Goal: Transaction & Acquisition: Purchase product/service

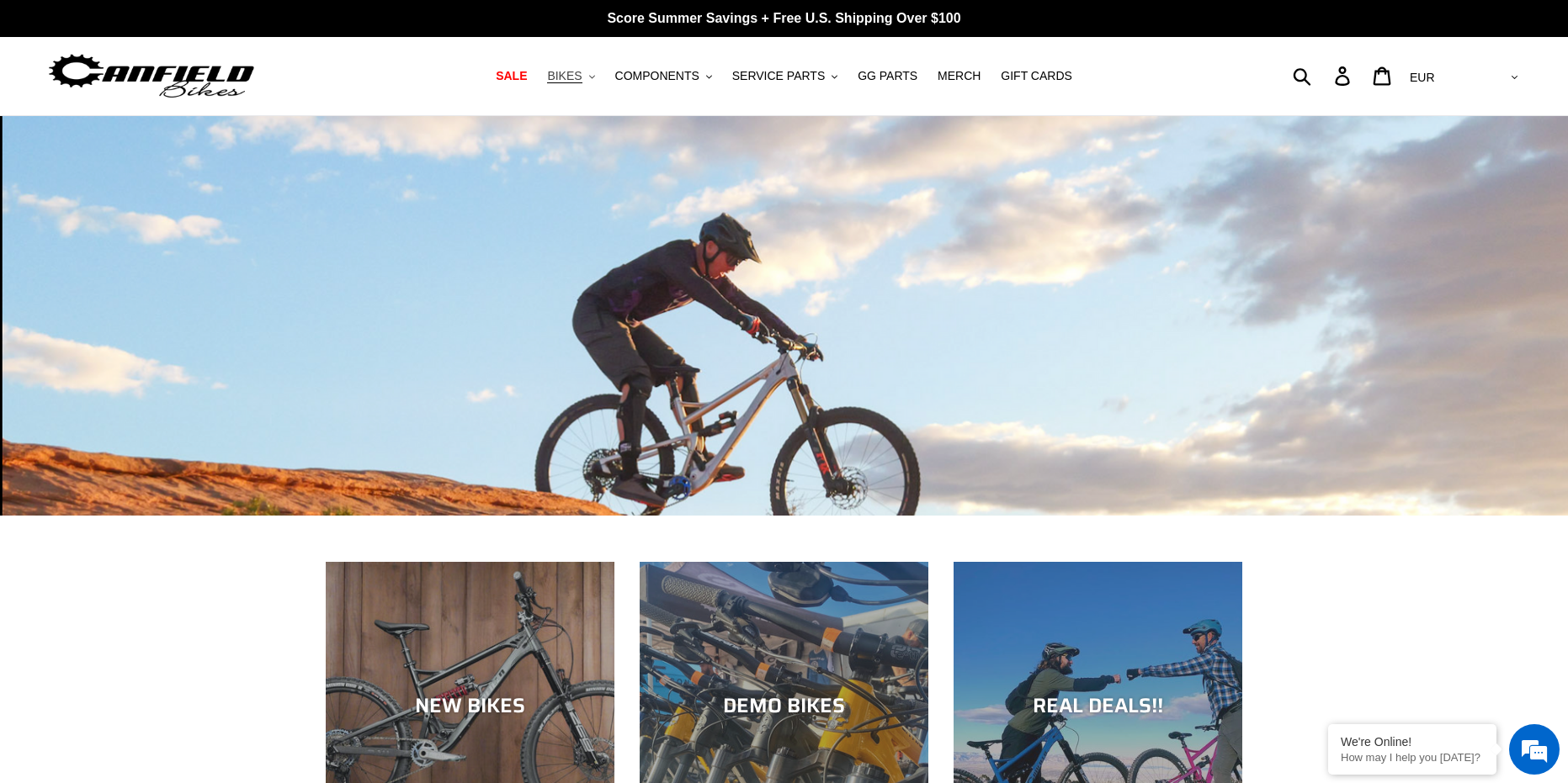
click at [594, 79] on icon ".cls-1{fill:#231f20}" at bounding box center [592, 77] width 6 height 6
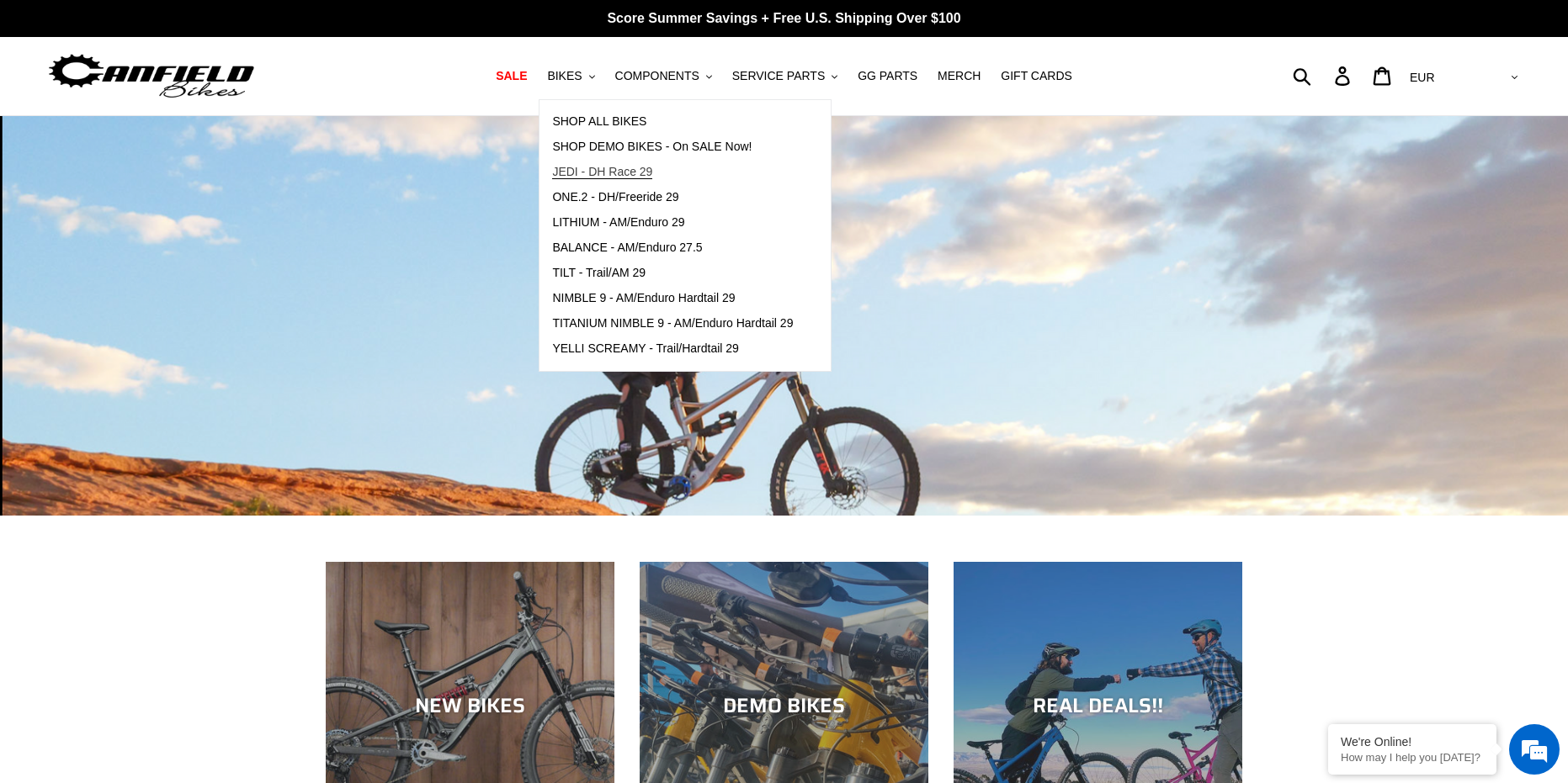
click at [621, 171] on span "JEDI - DH Race 29" at bounding box center [601, 172] width 100 height 14
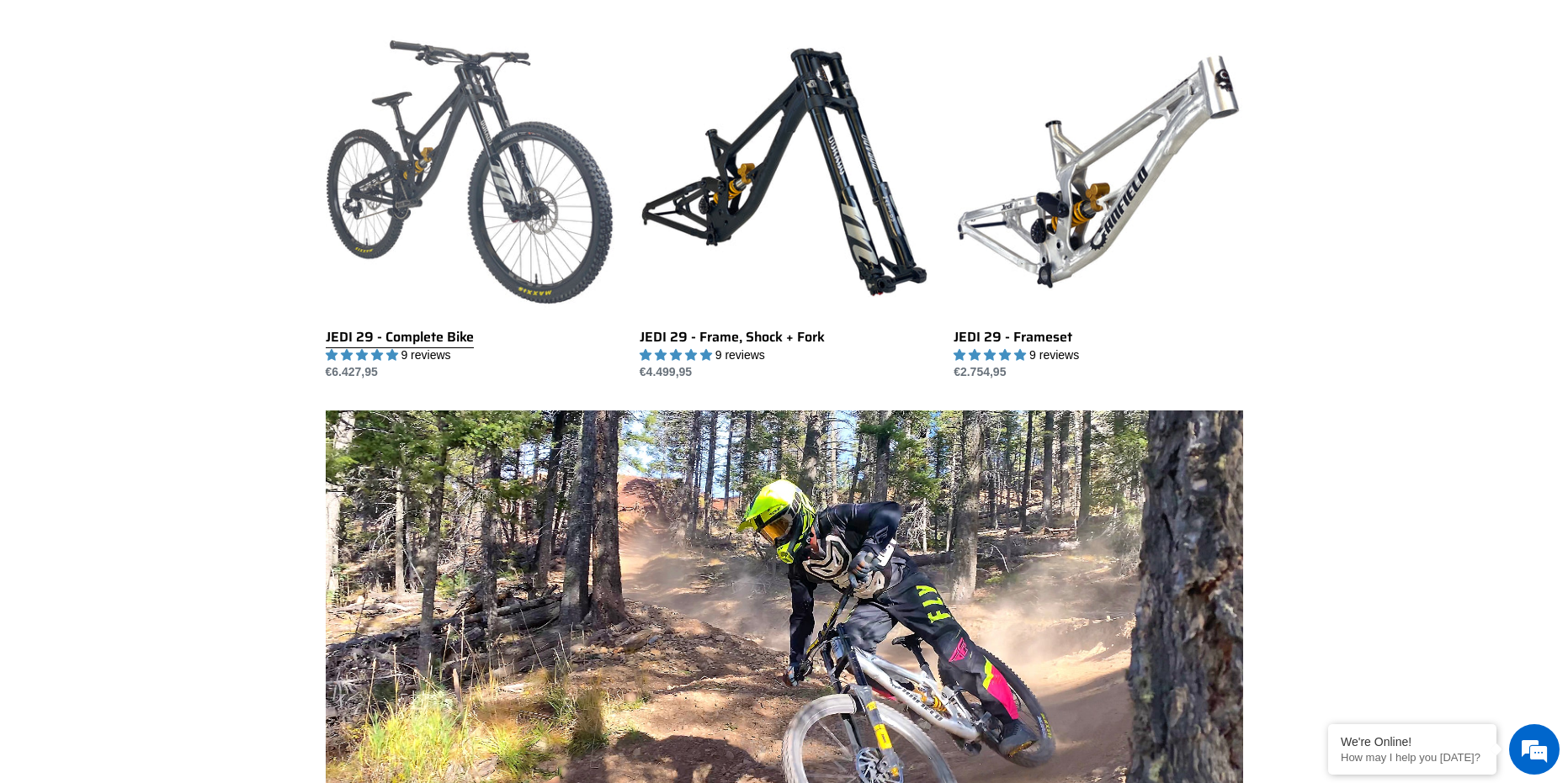
scroll to position [505, 0]
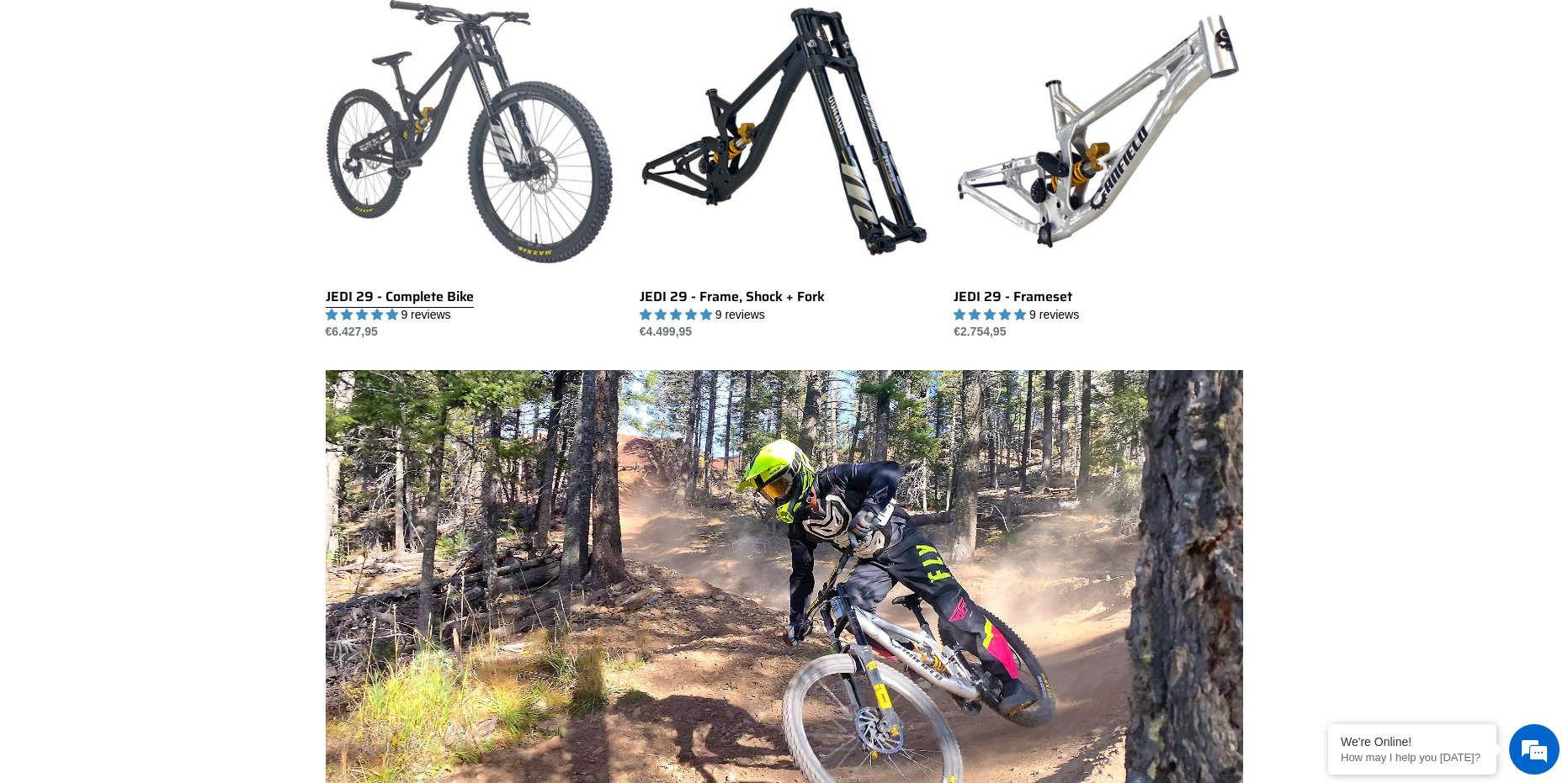
click at [481, 137] on link "JEDI 29 - Complete Bike" at bounding box center [470, 164] width 288 height 354
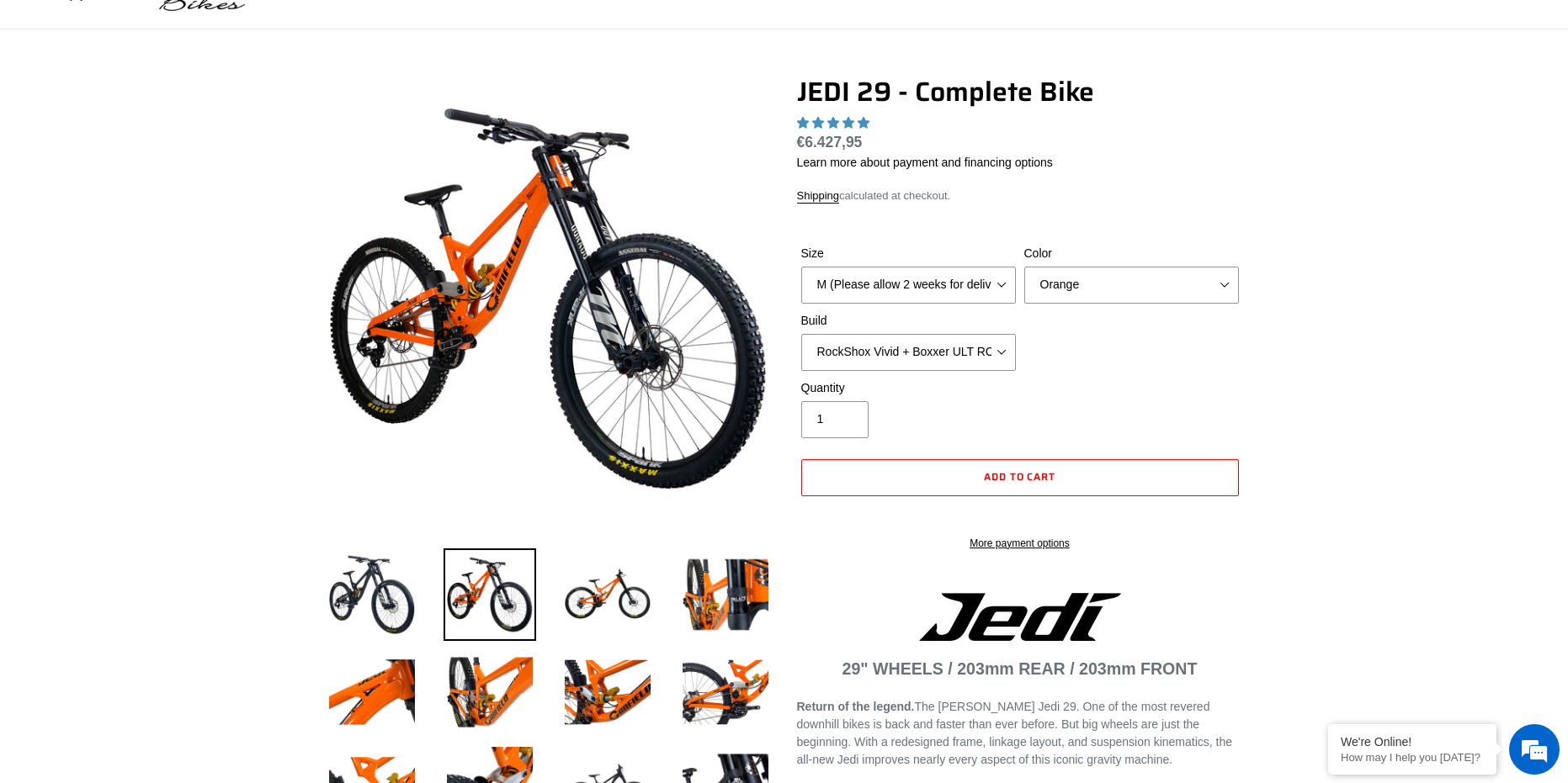
scroll to position [117, 0]
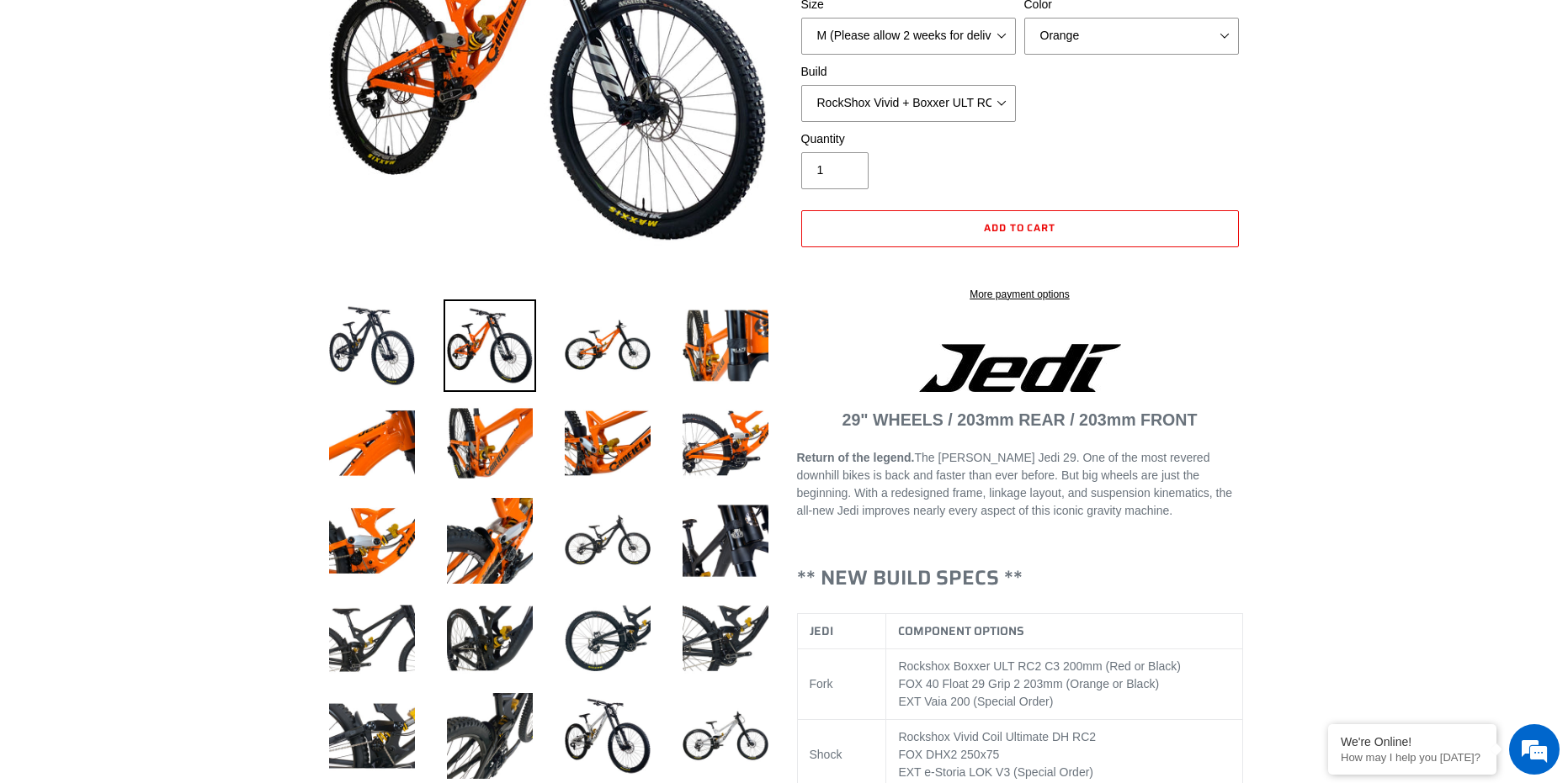
select select "highest-rating"
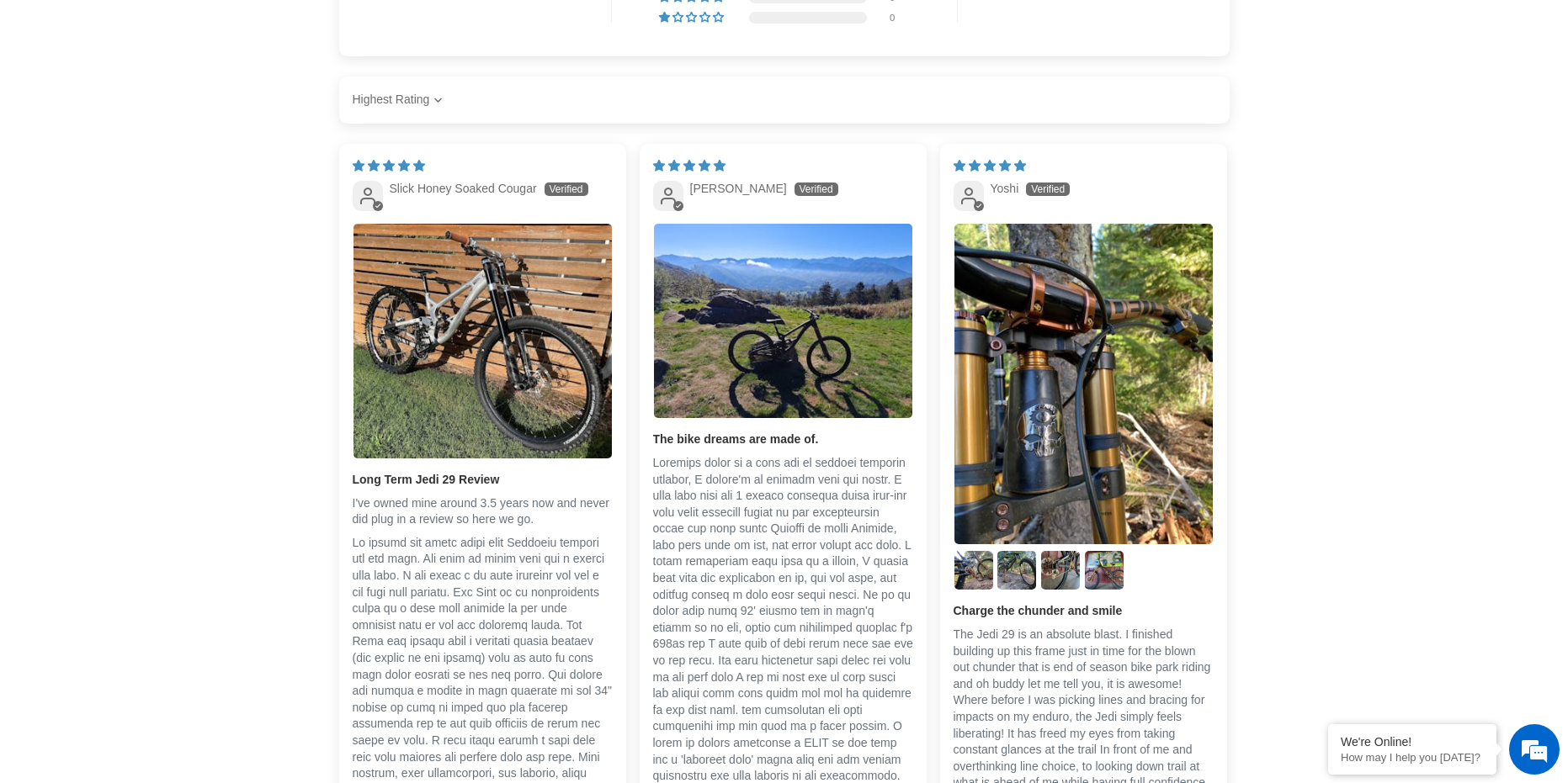
scroll to position [4076, 0]
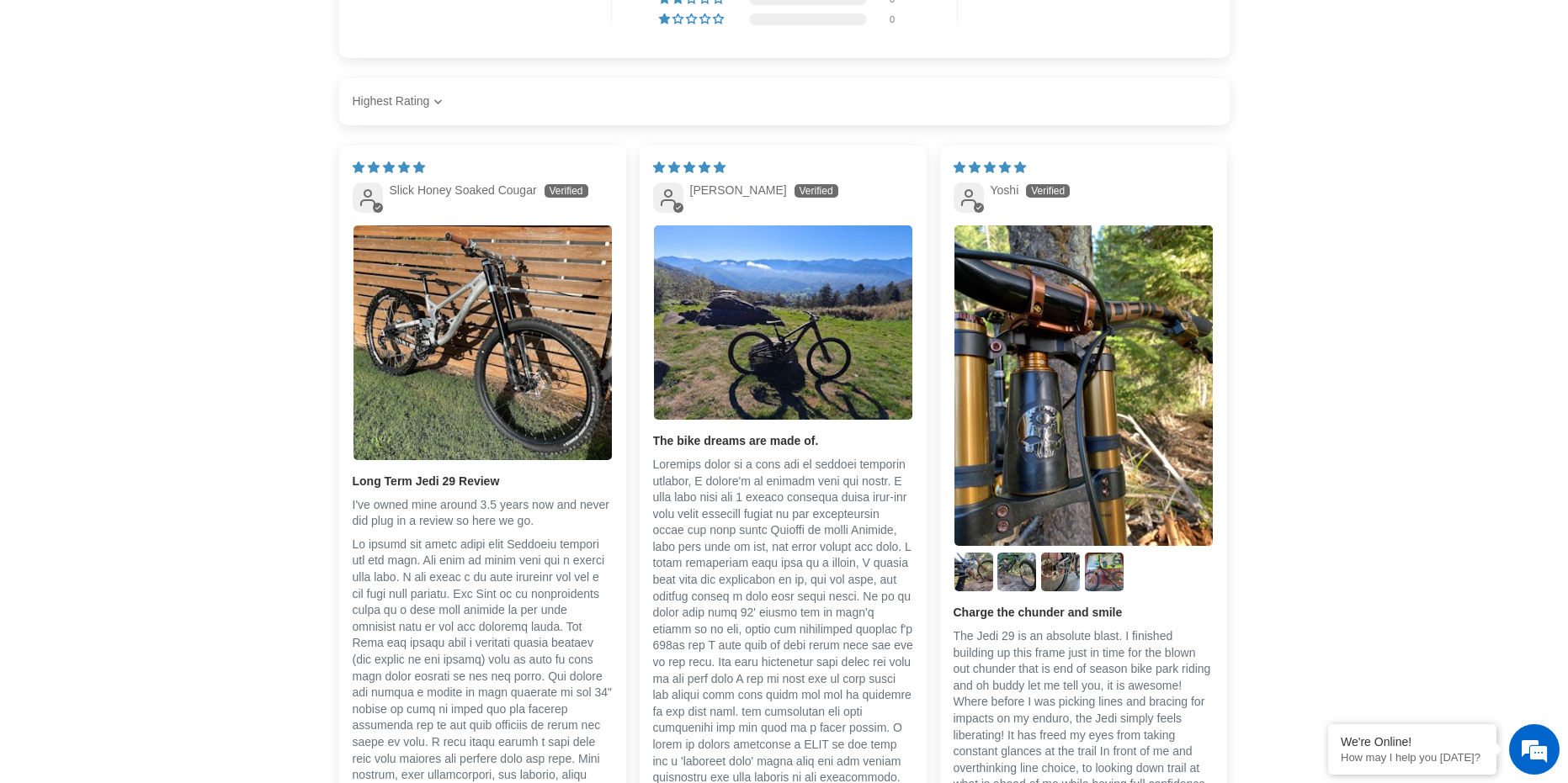
drag, startPoint x: 232, startPoint y: 203, endPoint x: 196, endPoint y: 182, distance: 41.7
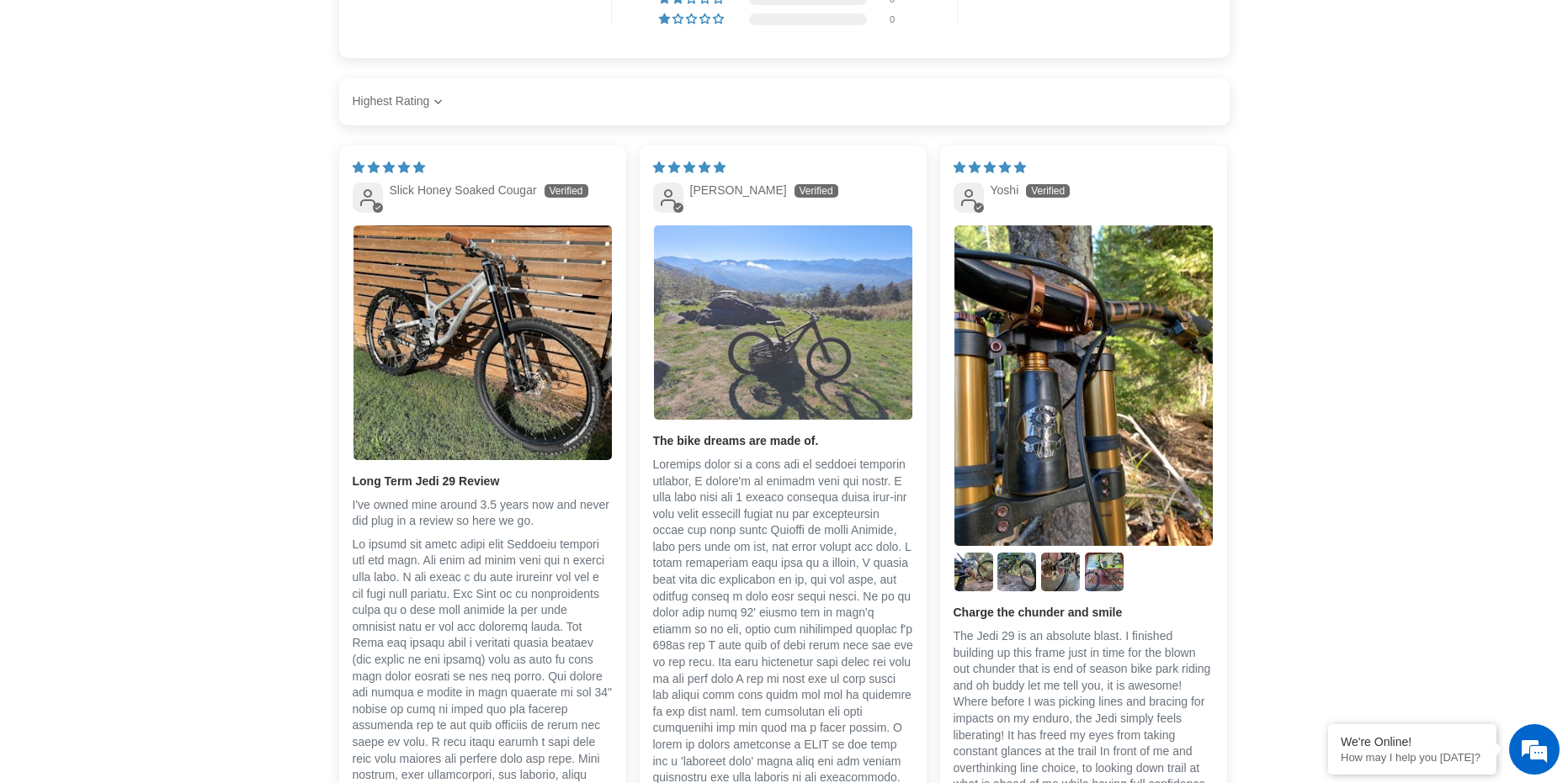
click at [748, 295] on img "Link to user picture 1" at bounding box center [783, 322] width 259 height 195
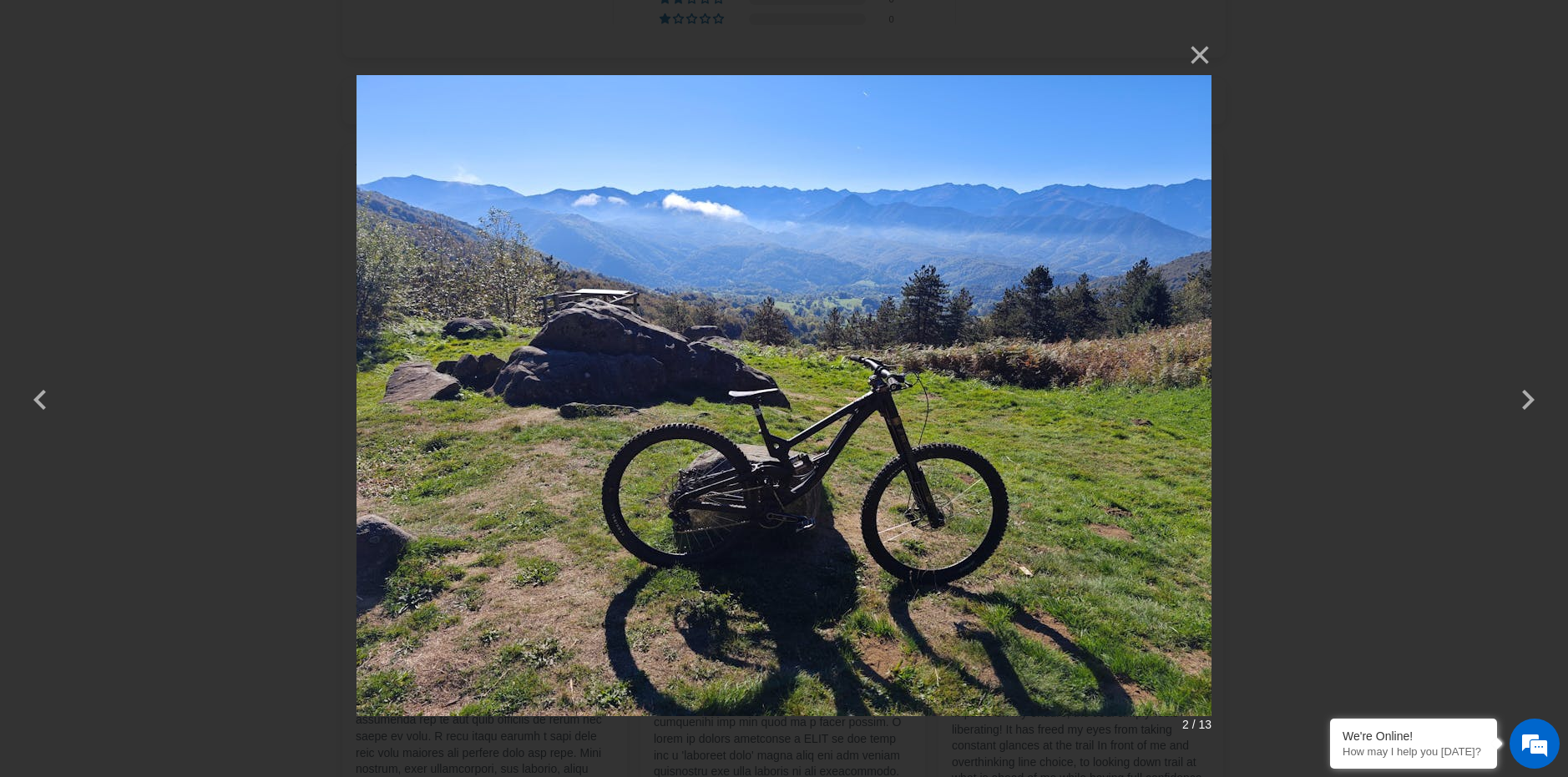
scroll to position [0, 0]
click at [234, 245] on div "× 2 / 13 Loading..." at bounding box center [784, 388] width 1568 height 777
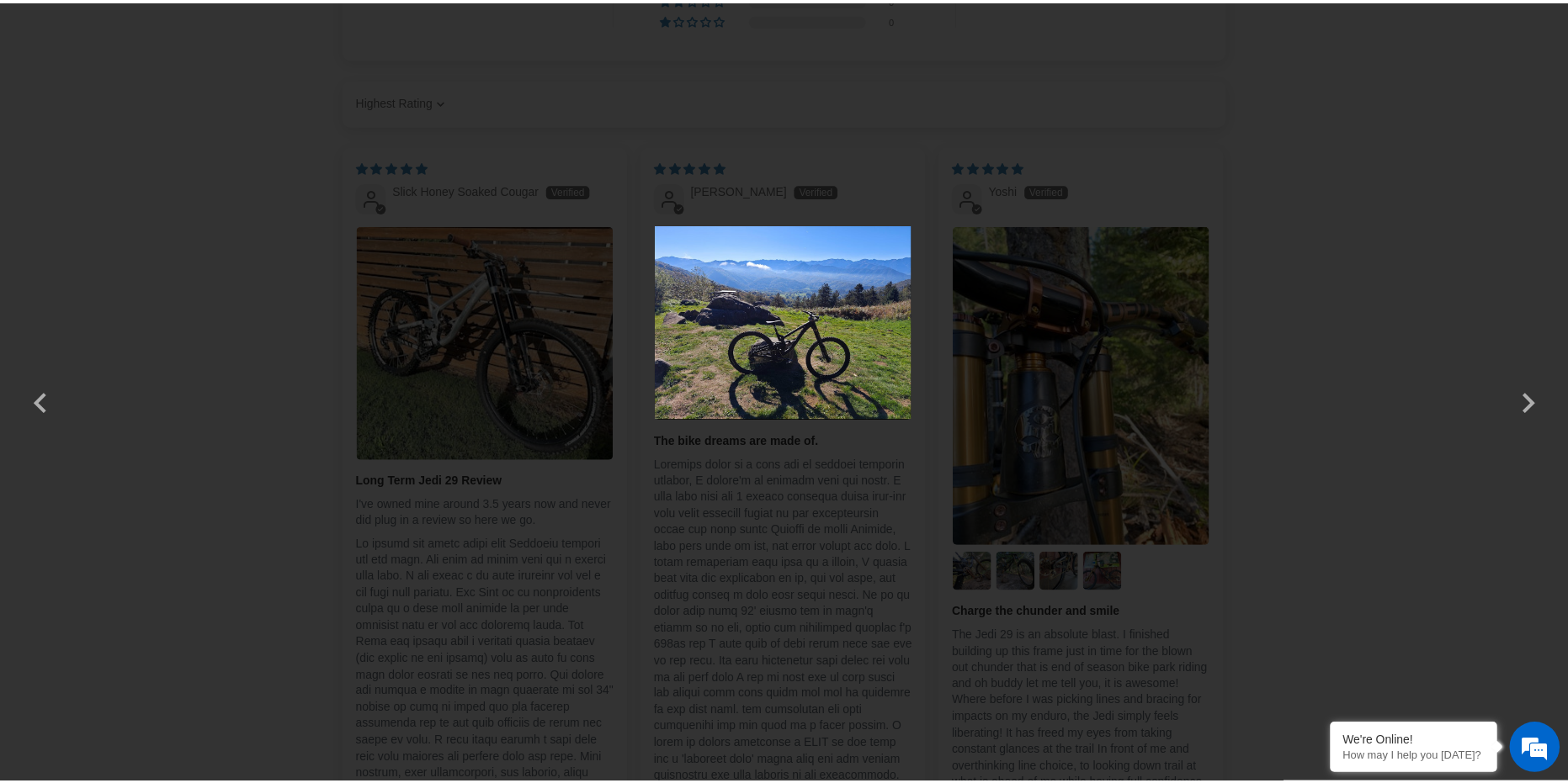
scroll to position [4076, 0]
